Goal: Find contact information: Find contact information

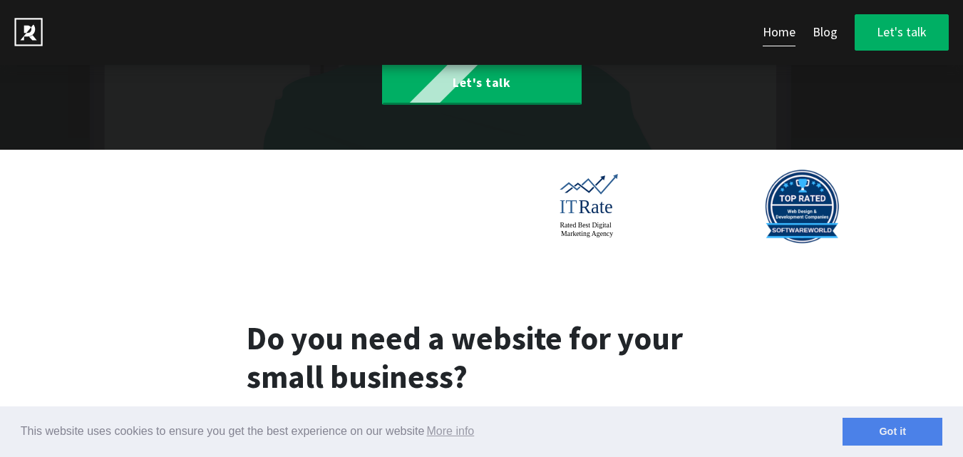
scroll to position [428, 0]
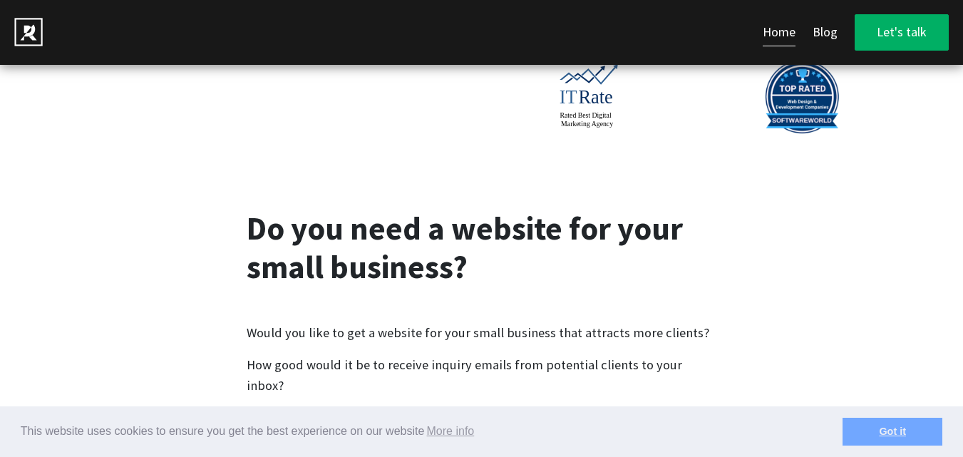
click at [882, 429] on link "Got it" at bounding box center [892, 432] width 100 height 29
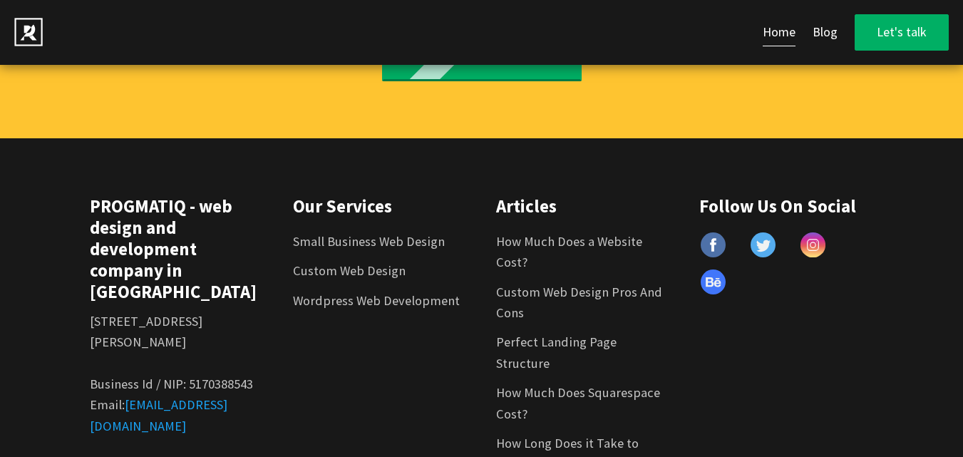
scroll to position [8310, 0]
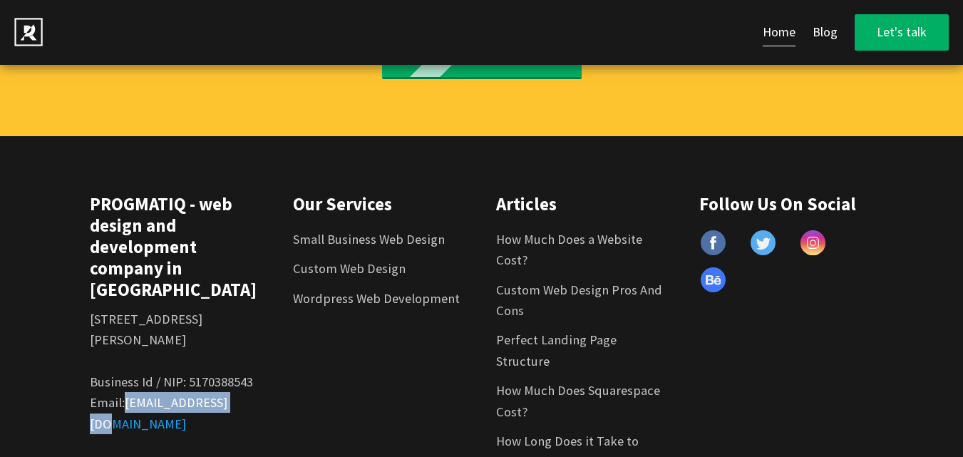
copy link "[EMAIL_ADDRESS][DOMAIN_NAME]"
drag, startPoint x: 242, startPoint y: 320, endPoint x: 125, endPoint y: 329, distance: 117.2
click at [125, 329] on div "PROGMATIQ - web design and development company in [GEOGRAPHIC_DATA] [STREET_ADD…" at bounding box center [177, 338] width 203 height 291
